Goal: Task Accomplishment & Management: Use online tool/utility

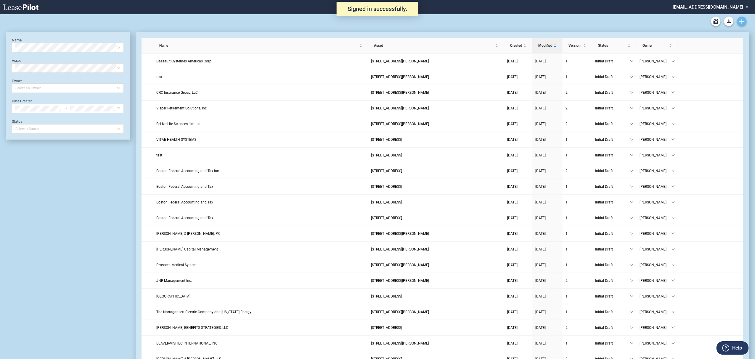
click at [738, 22] on link "Create new document" at bounding box center [741, 21] width 9 height 9
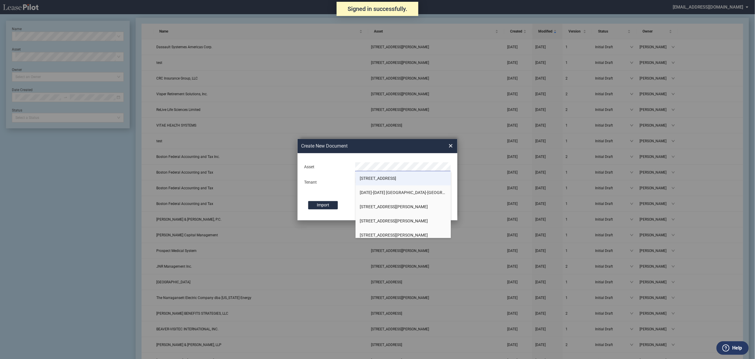
click at [370, 176] on li "[STREET_ADDRESS]" at bounding box center [404, 178] width 96 height 14
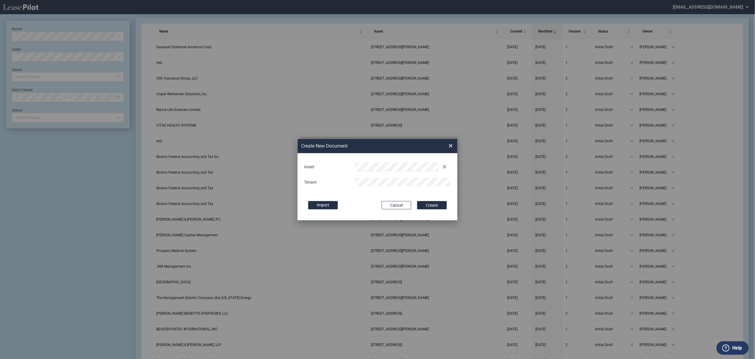
click at [417, 201] on button "Create" at bounding box center [432, 205] width 30 height 8
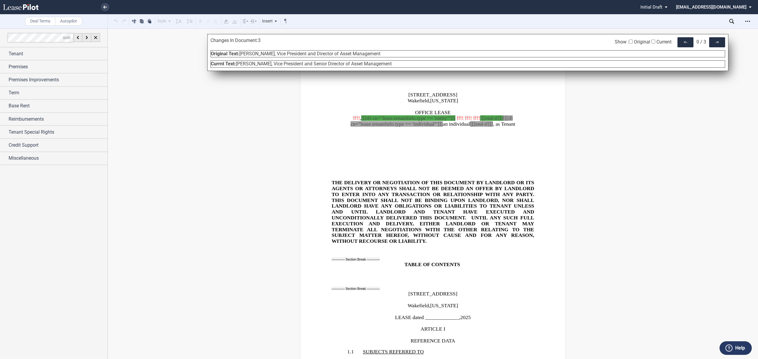
scroll to position [1593, 0]
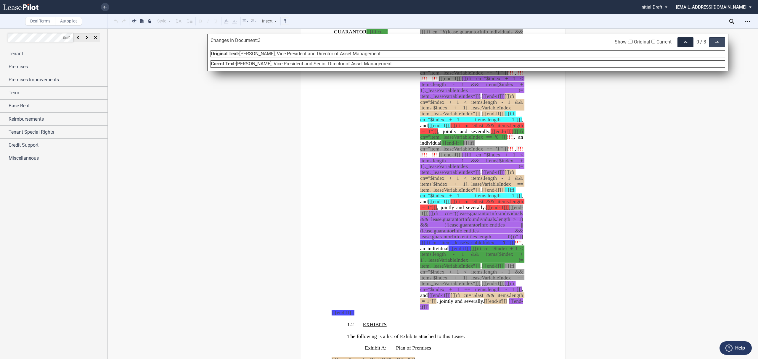
click at [716, 44] on div "->" at bounding box center [717, 42] width 16 height 10
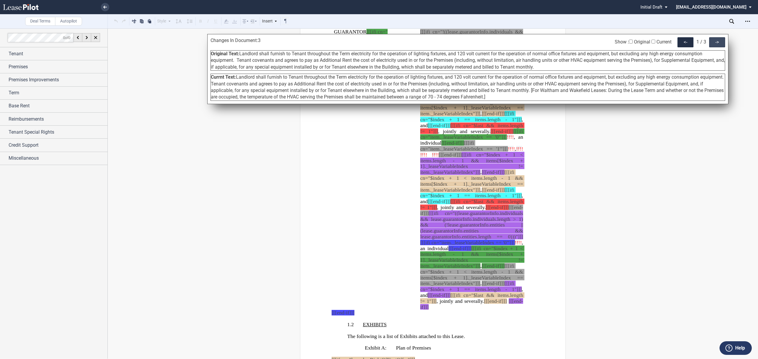
scroll to position [6348, 0]
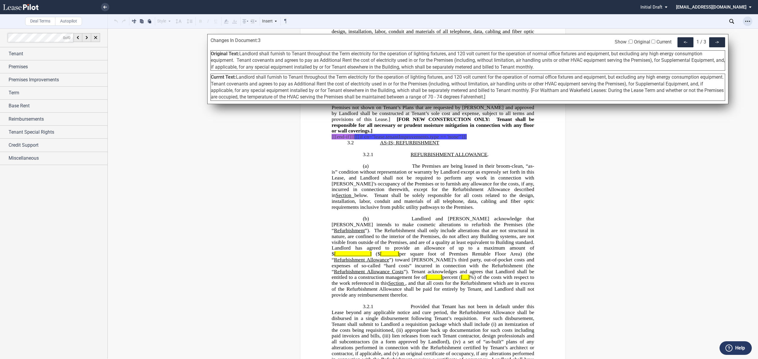
click at [748, 25] on div "Open Lease options menu" at bounding box center [747, 21] width 9 height 9
click at [705, 32] on div "Download" at bounding box center [713, 31] width 72 height 5
click at [718, 47] on div "->" at bounding box center [717, 42] width 16 height 10
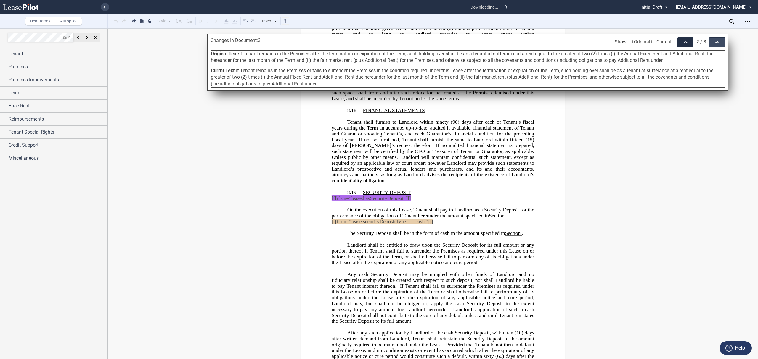
click at [716, 41] on div "->" at bounding box center [717, 42] width 16 height 10
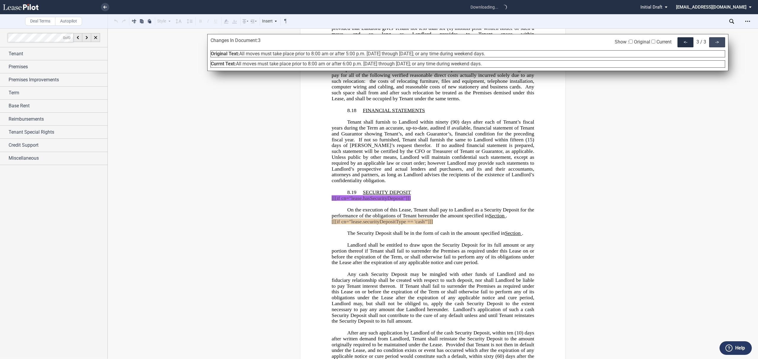
scroll to position [25287, 0]
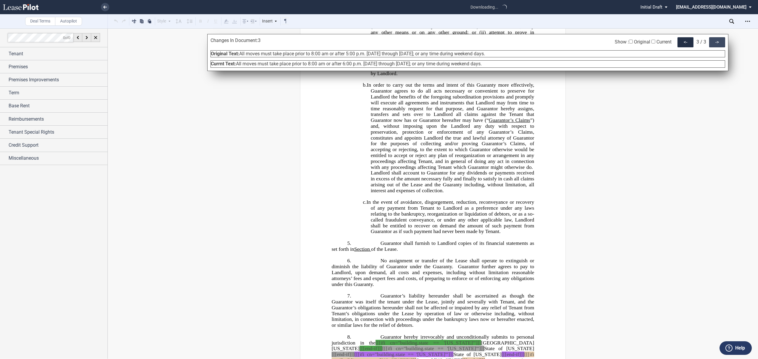
click at [716, 41] on div "->" at bounding box center [717, 42] width 16 height 10
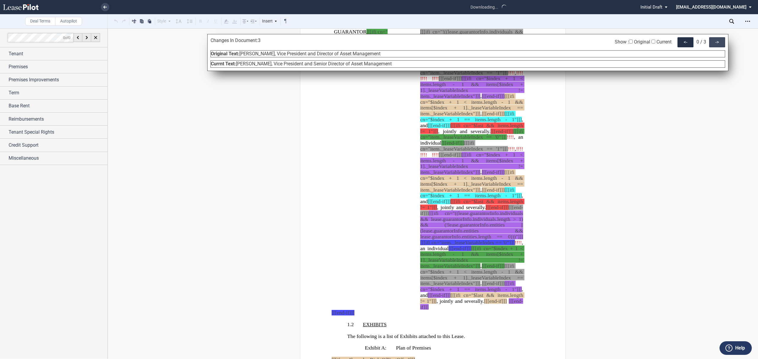
click at [716, 41] on div "->" at bounding box center [717, 42] width 16 height 10
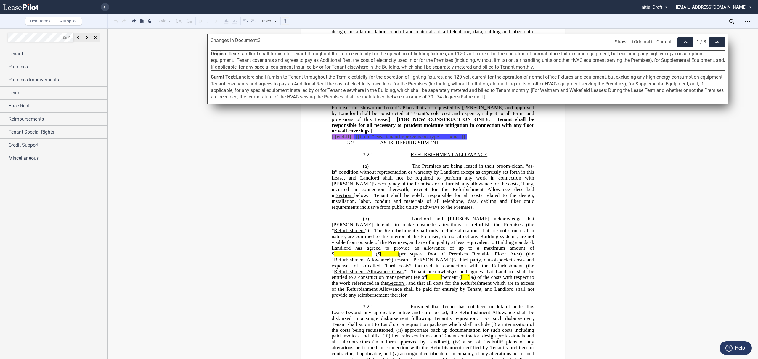
scroll to position [6505, 0]
